Goal: Task Accomplishment & Management: Use online tool/utility

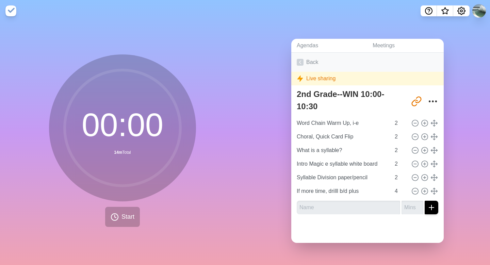
click at [300, 62] on icon at bounding box center [300, 62] width 7 height 7
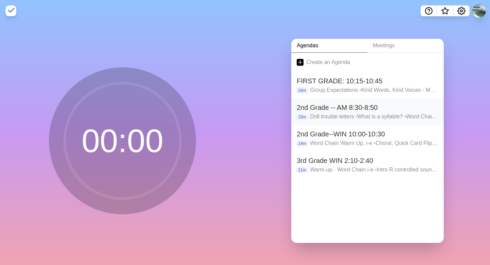
click at [348, 112] on h2 "2nd Grade -- AM 8:30-8:50" at bounding box center [368, 107] width 142 height 10
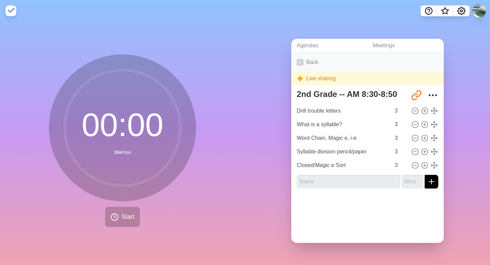
click at [301, 60] on icon at bounding box center [300, 62] width 7 height 7
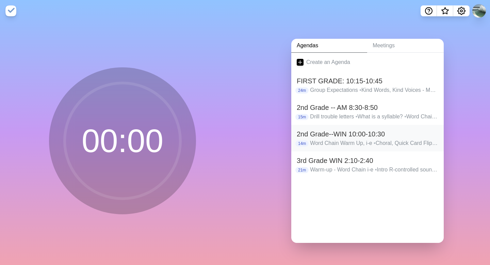
click at [339, 137] on h2 "2nd Grade--WIN 10:00-10:30" at bounding box center [368, 134] width 142 height 10
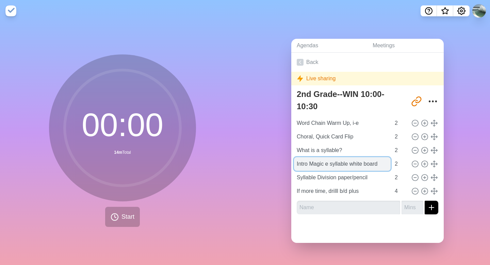
click at [309, 164] on input "Intro Magic e syllable white board" at bounding box center [342, 164] width 97 height 14
type input "One Magic e syllable white board"
